Goal: Register for event/course

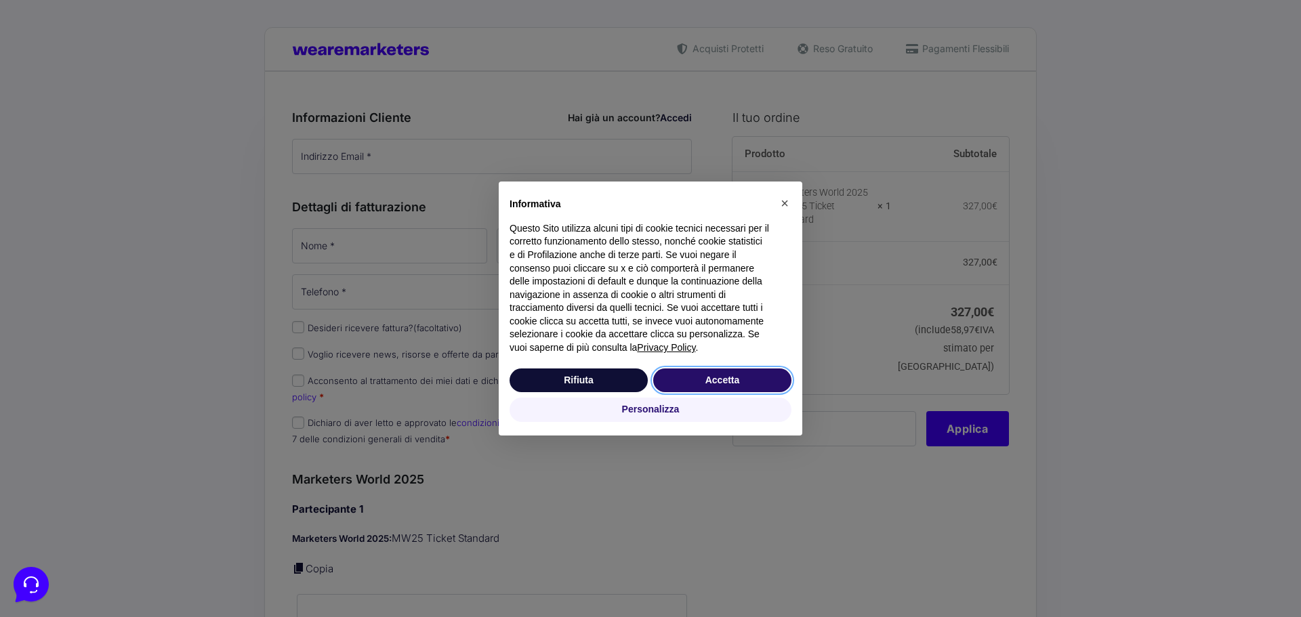
click at [724, 379] on button "Accetta" at bounding box center [722, 381] width 138 height 24
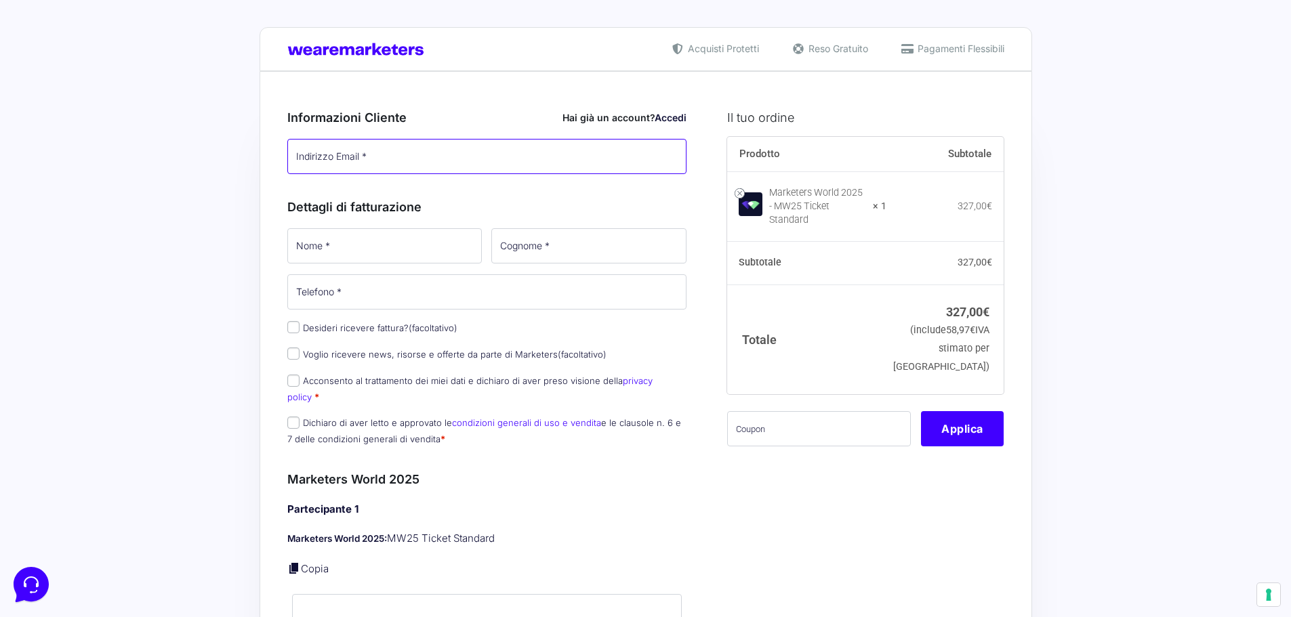
click at [343, 155] on input "Indirizzo Email *" at bounding box center [487, 156] width 400 height 35
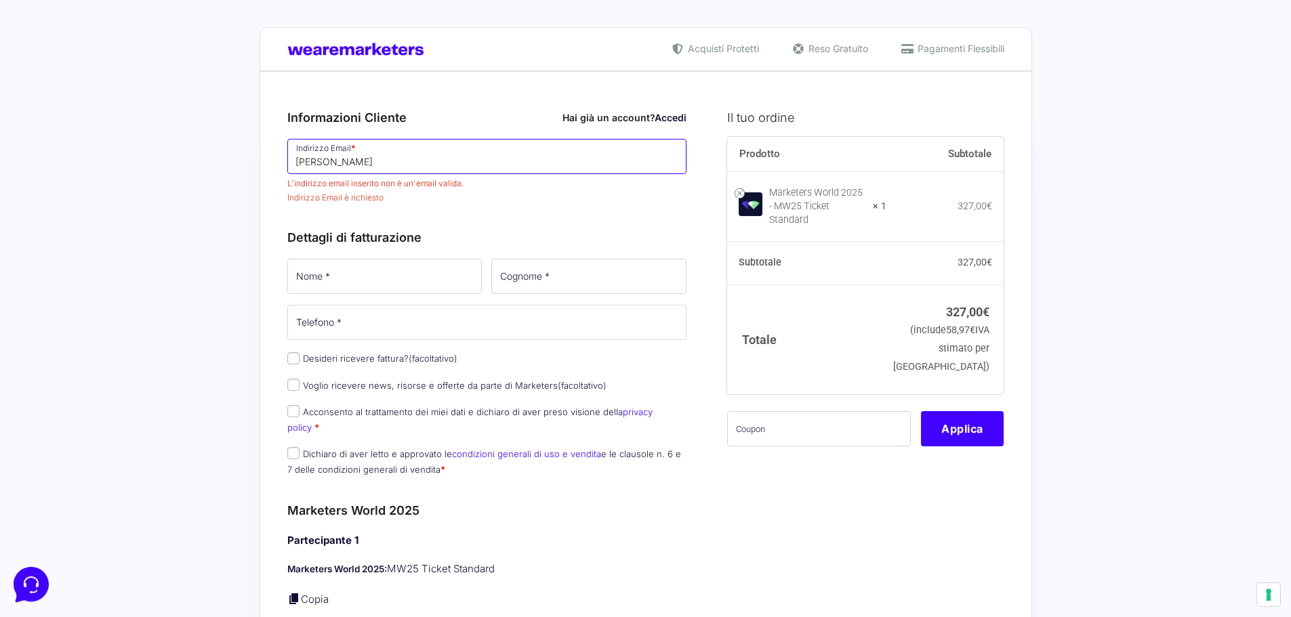
click at [382, 156] on input "erika" at bounding box center [487, 156] width 400 height 35
click at [352, 165] on input "erika" at bounding box center [487, 156] width 400 height 35
type input "[EMAIL_ADDRESS][PERSON_NAME][DOMAIN_NAME]"
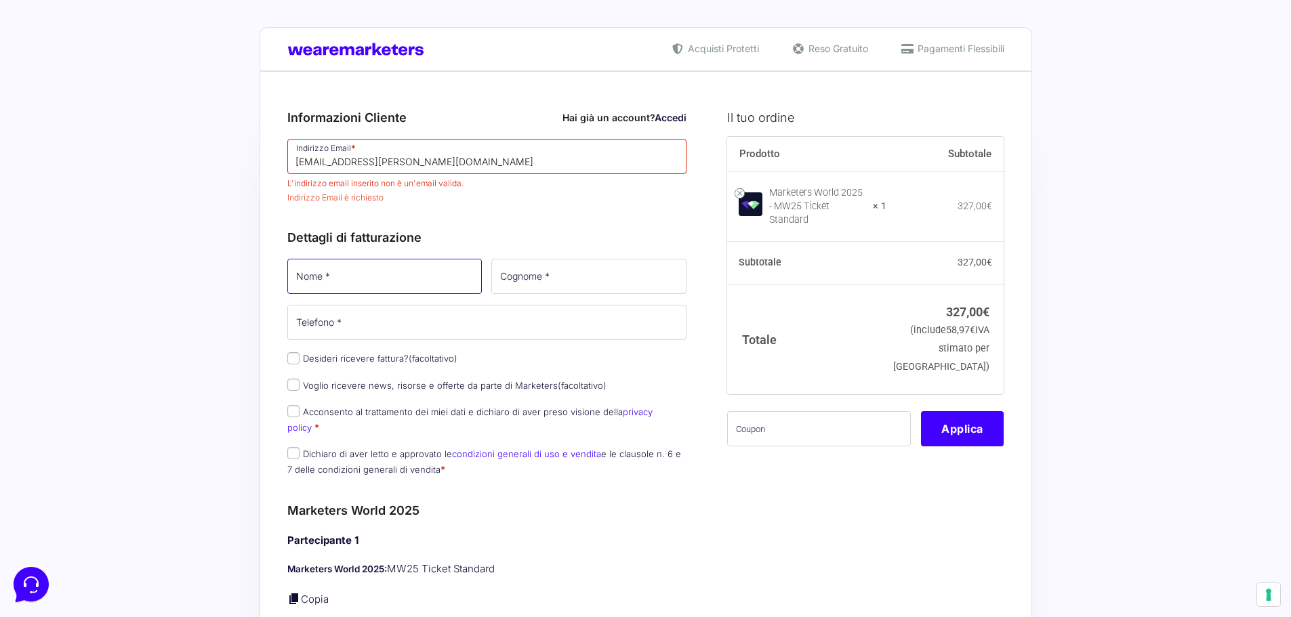
type input "Erika"
type input "[PERSON_NAME]"
type input "[PHONE_NUMBER]"
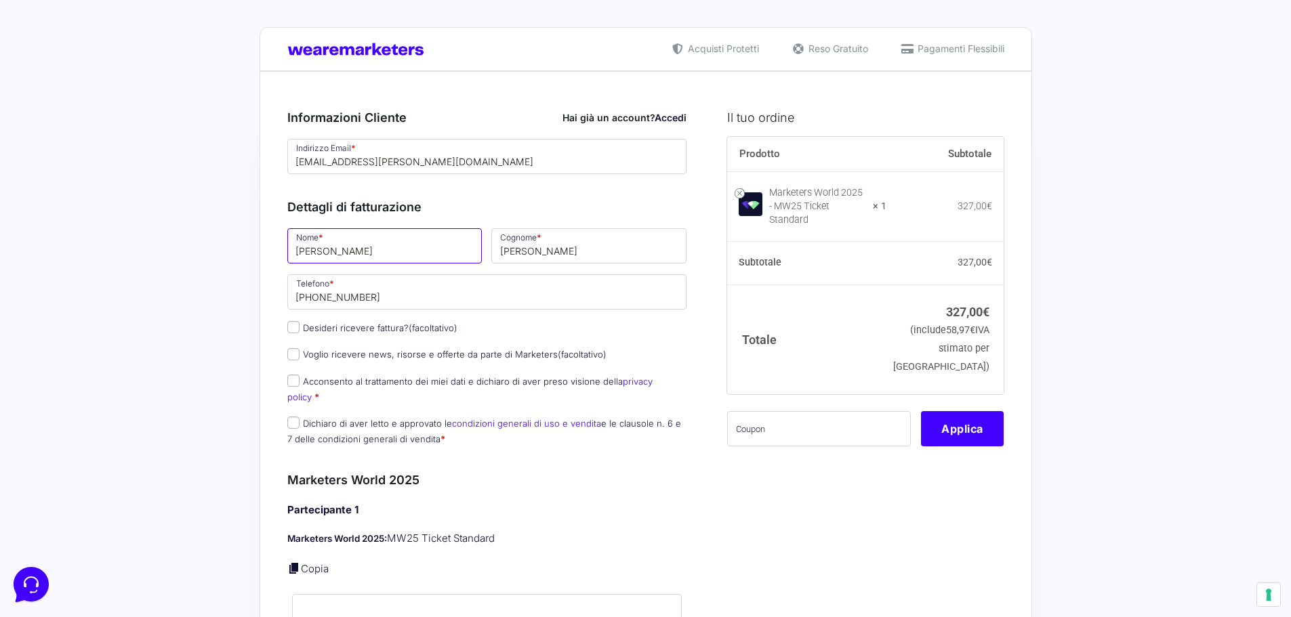
click at [349, 253] on input "Erika" at bounding box center [384, 245] width 195 height 35
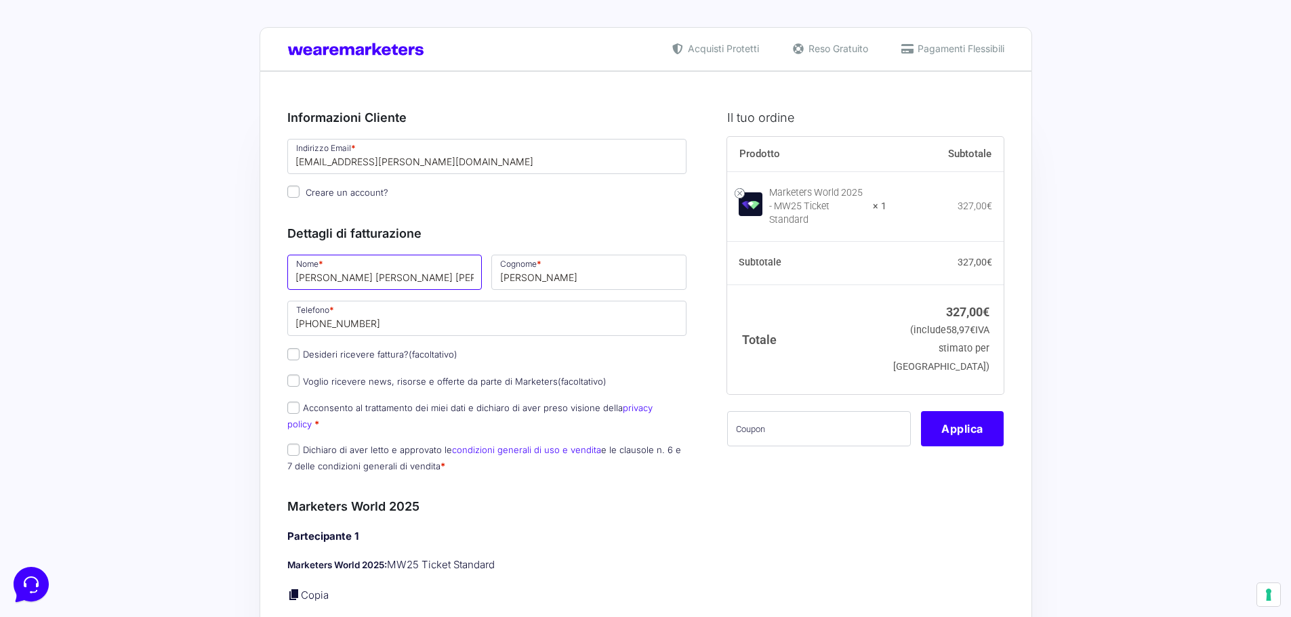
type input "[PERSON_NAME] [PERSON_NAME] [PERSON_NAME]"
click at [585, 356] on p "Desideri ricevere fattura? (facoltativo)" at bounding box center [487, 355] width 409 height 20
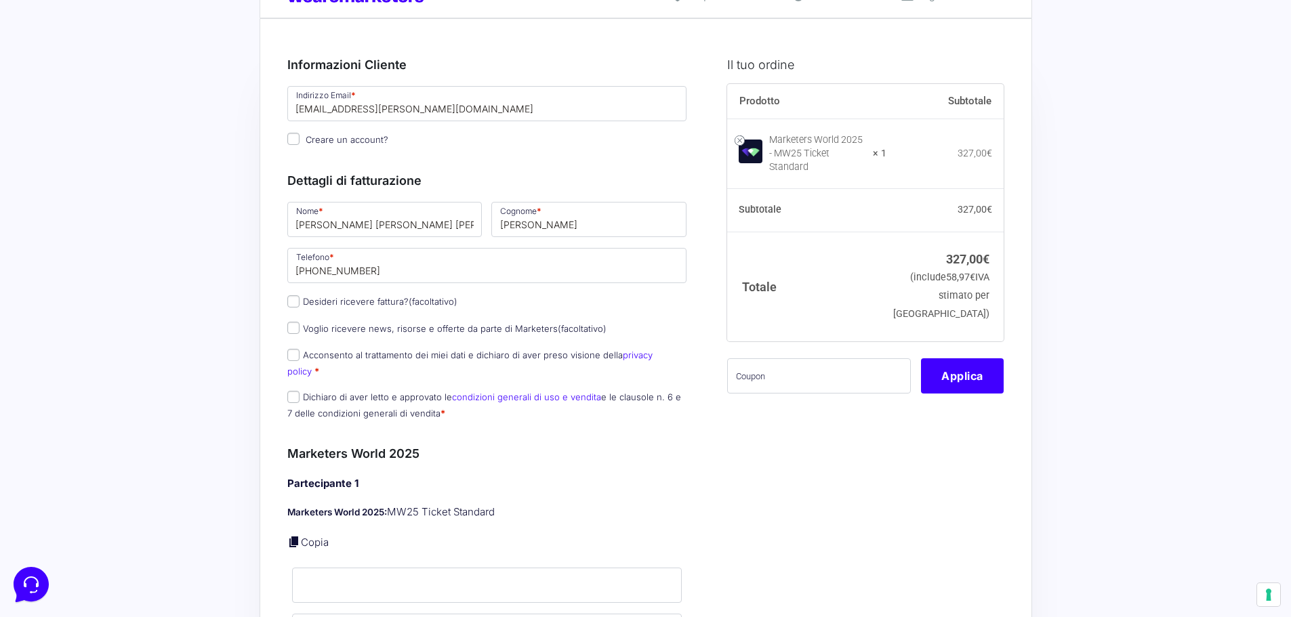
scroll to position [68, 0]
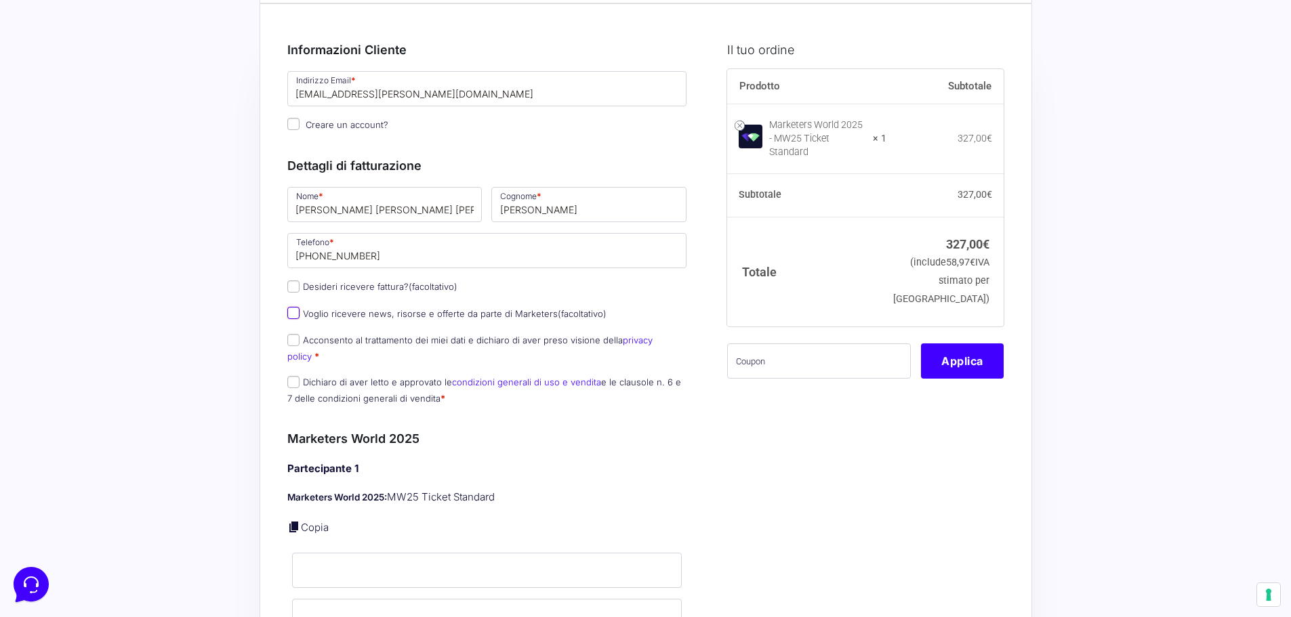
click at [289, 311] on input "Voglio ricevere news, risorse e offerte da parte di Marketers (facoltativo)" at bounding box center [293, 313] width 12 height 12
checkbox input "true"
click at [296, 341] on input "Acconsento al trattamento dei miei dati e dichiaro di aver preso visione della …" at bounding box center [293, 340] width 12 height 12
checkbox input "true"
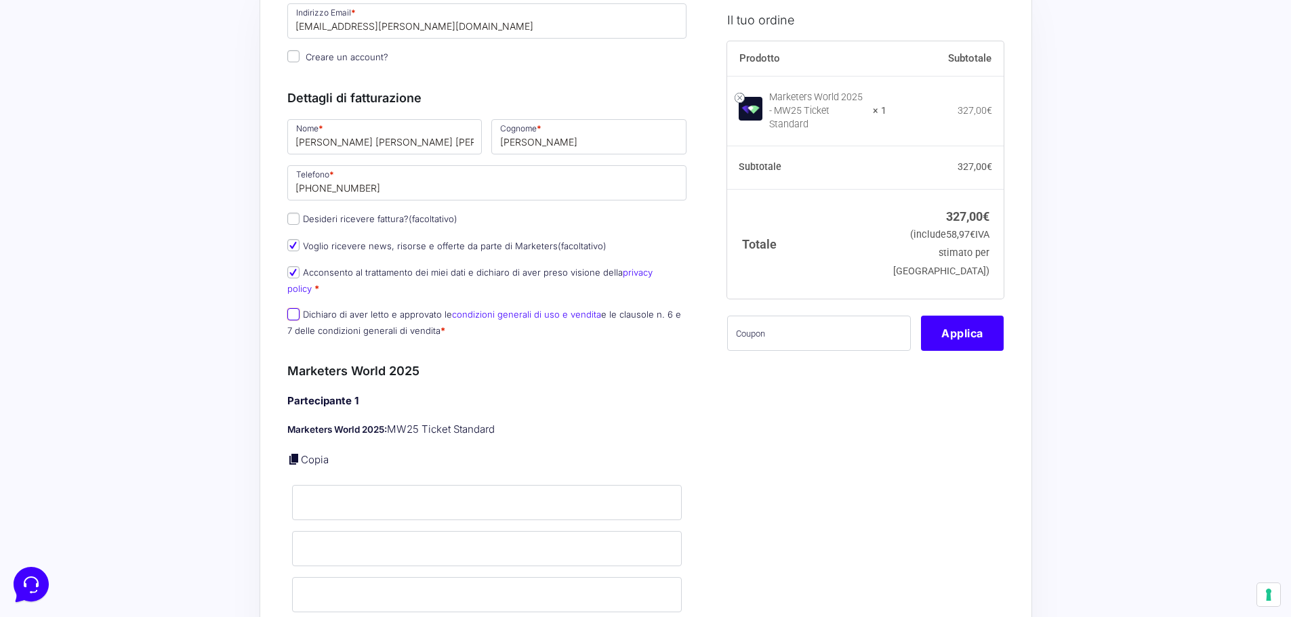
click at [294, 308] on input "Dichiaro di aver letto e approvato le condizioni generali di uso e vendita e le…" at bounding box center [293, 314] width 12 height 12
checkbox input "true"
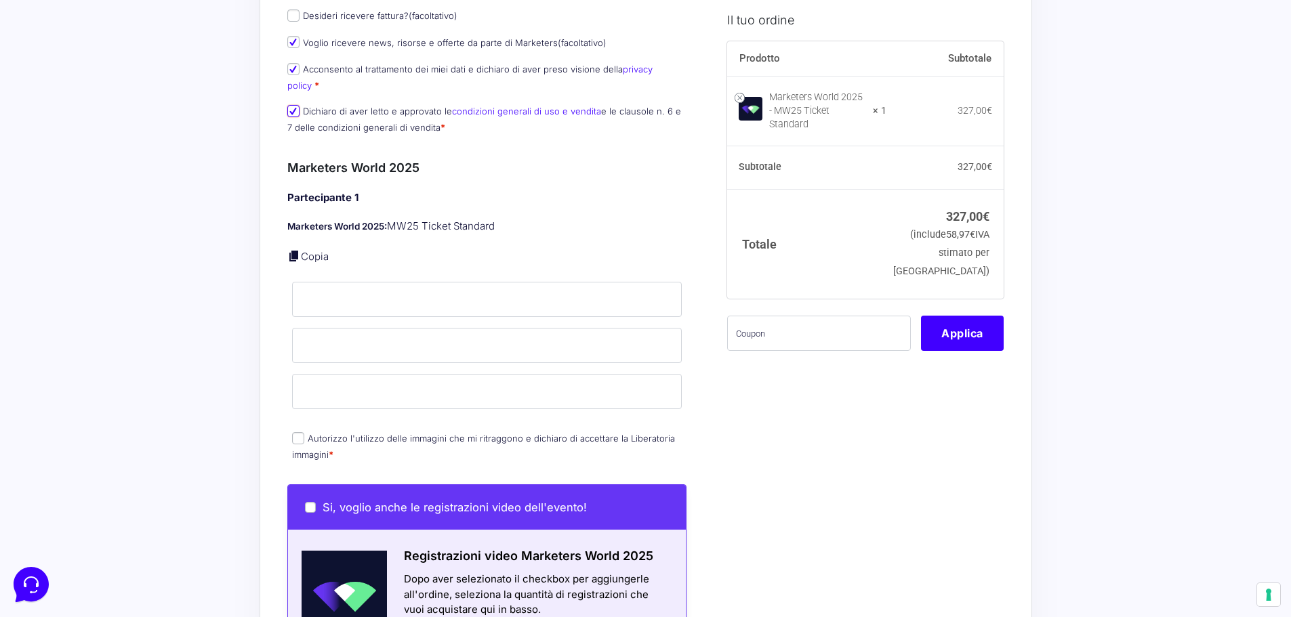
scroll to position [407, 0]
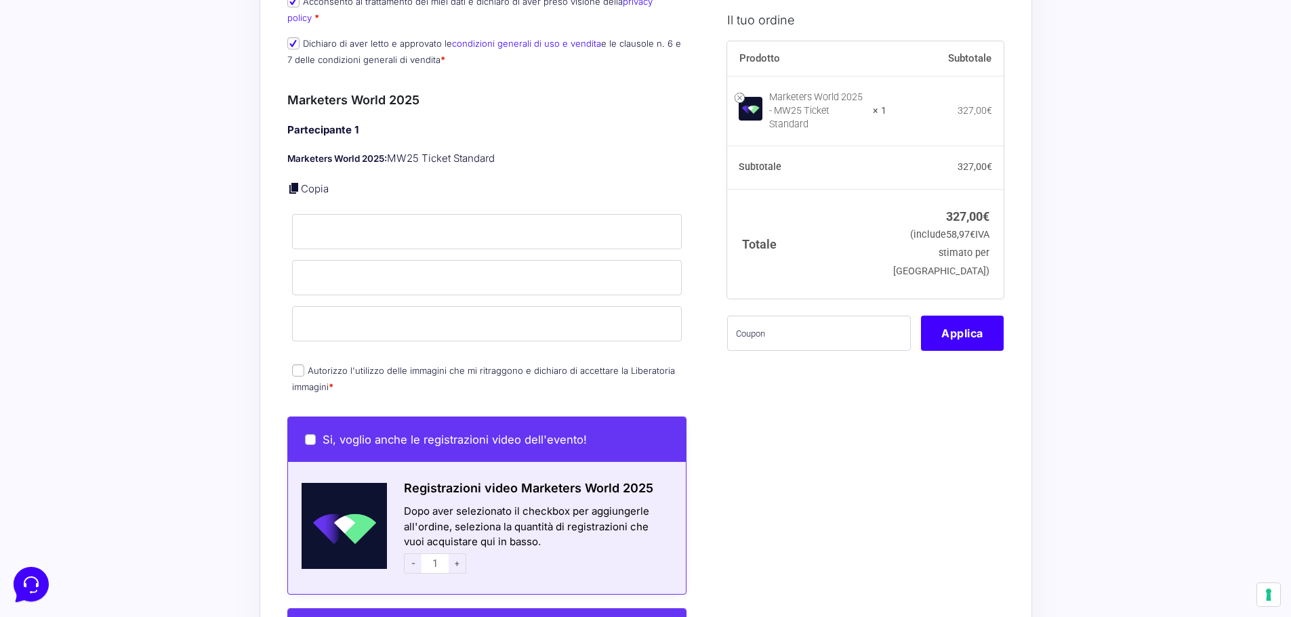
click at [518, 244] on div "Partecipante 1 Marketers World 2025: MW25 Ticket Standard Copia Nome * Cognome …" at bounding box center [487, 260] width 400 height 274
click at [518, 219] on input "Nome *" at bounding box center [487, 231] width 390 height 35
click at [323, 182] on link "Copia" at bounding box center [315, 188] width 28 height 13
type input "[PERSON_NAME] [PERSON_NAME] [PERSON_NAME]"
type input "[PERSON_NAME]"
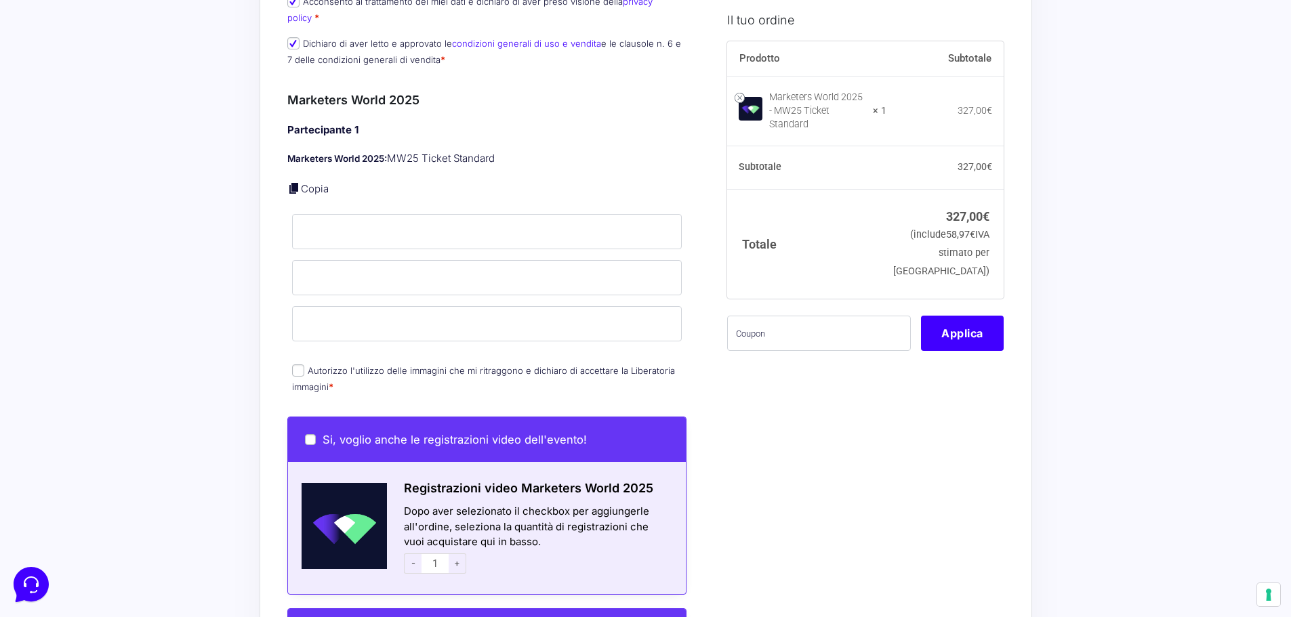
type input "[EMAIL_ADDRESS][PERSON_NAME][DOMAIN_NAME]"
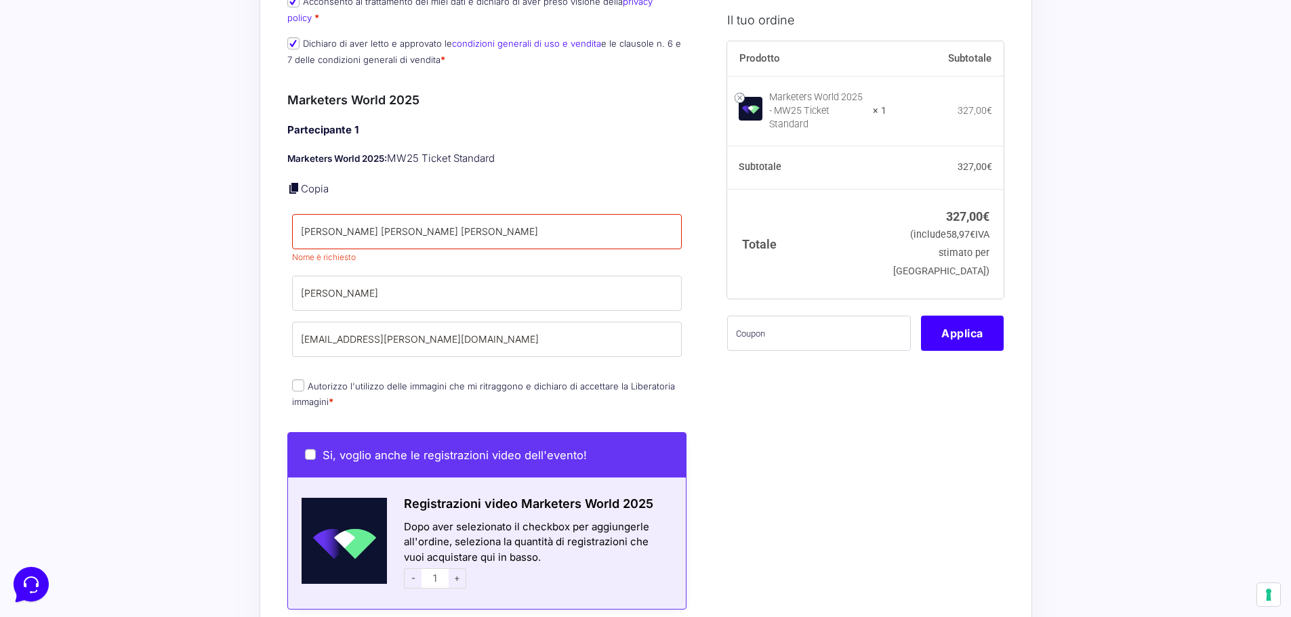
click at [300, 379] on input "Autorizzo l'utilizzo delle immagini che mi ritraggono e dichiaro di accettare l…" at bounding box center [298, 385] width 12 height 12
checkbox input "true"
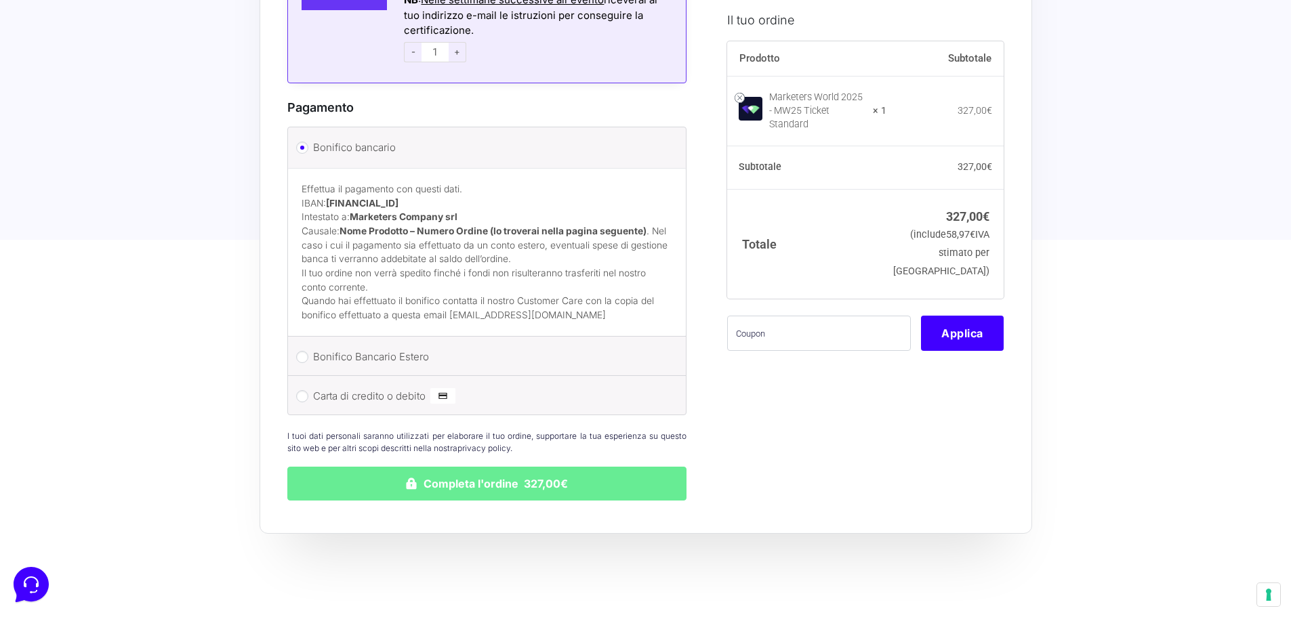
scroll to position [1220, 0]
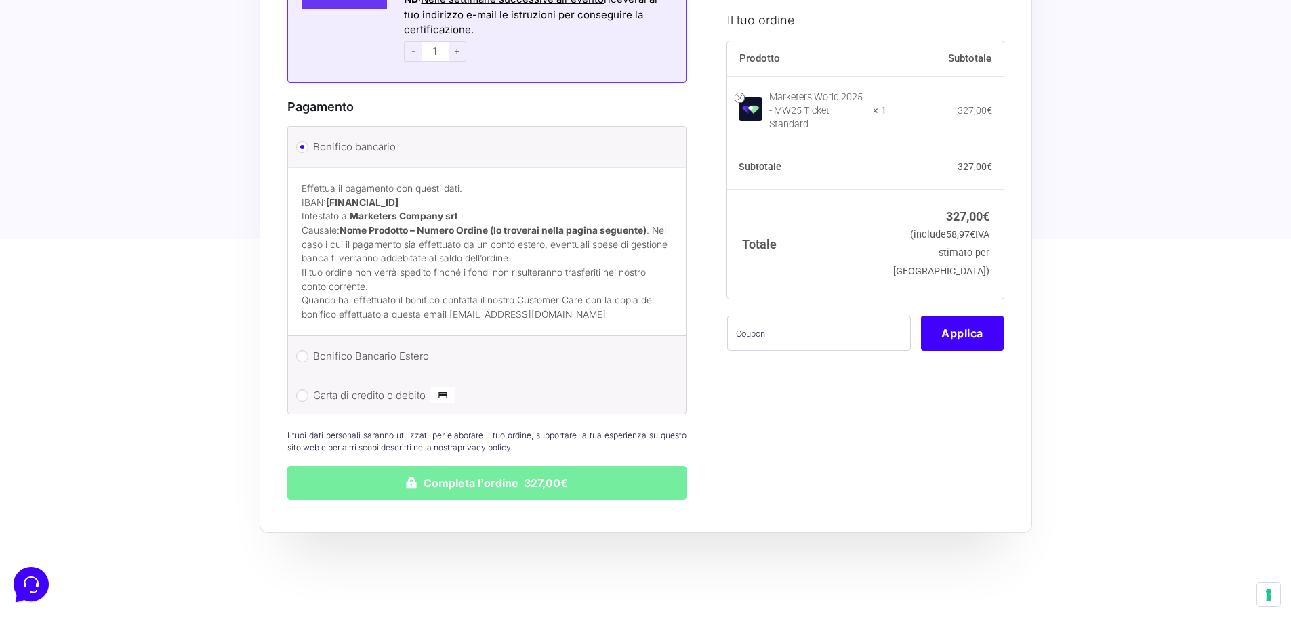
click at [494, 474] on button "Completa l'ordine 327,00€" at bounding box center [487, 483] width 400 height 34
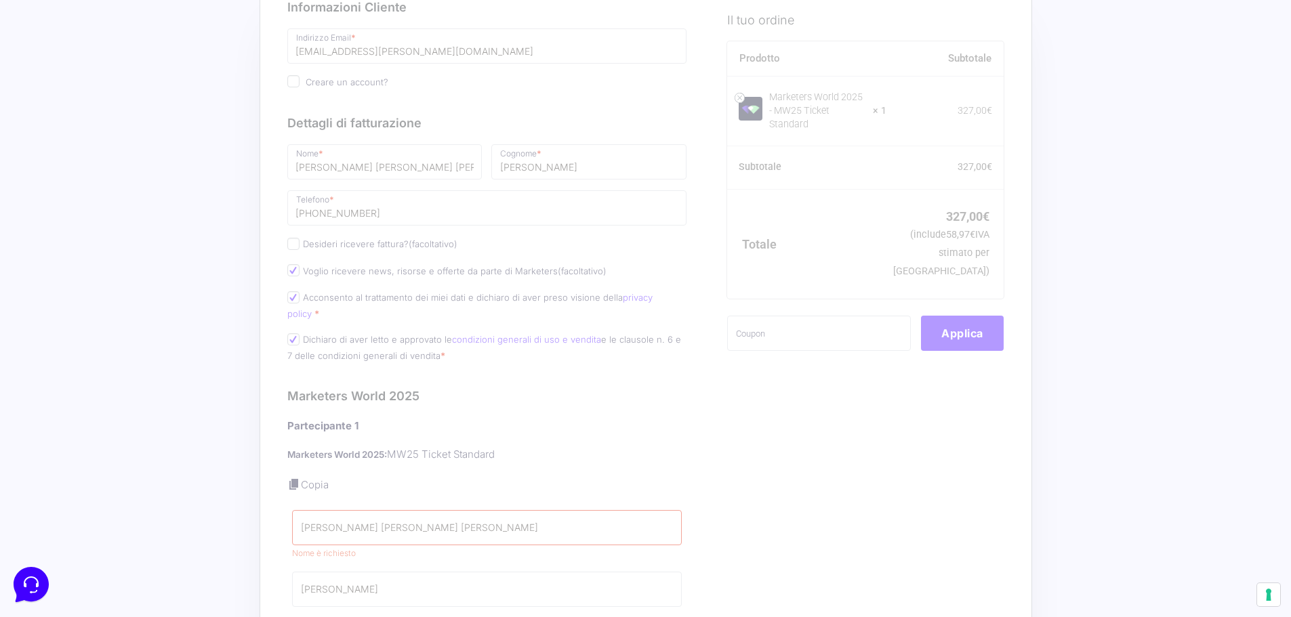
scroll to position [68, 0]
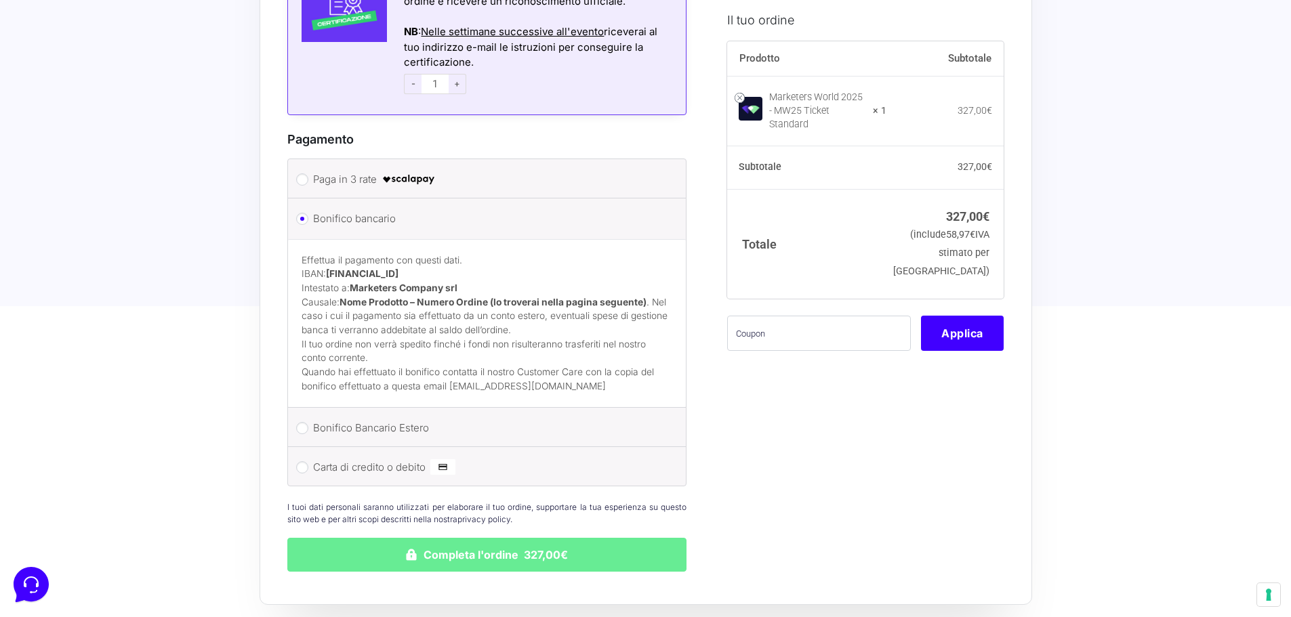
scroll to position [1173, 0]
drag, startPoint x: 582, startPoint y: 373, endPoint x: 449, endPoint y: 375, distance: 133.5
click at [449, 375] on p "Quando hai effettuato il bonifico contatta il nostro Customer Care con la copia…" at bounding box center [487, 379] width 371 height 28
copy p "[EMAIL_ADDRESS][DOMAIN_NAME]"
